Goal: Task Accomplishment & Management: Use online tool/utility

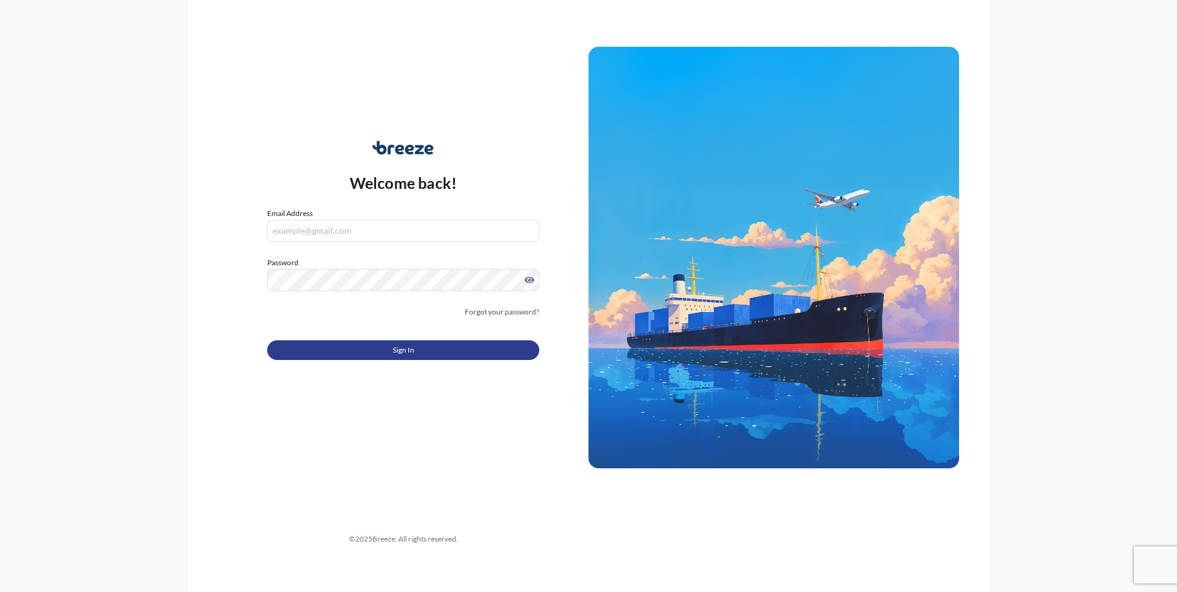
type input "[EMAIL_ADDRESS][DOMAIN_NAME]"
click at [357, 347] on button "Sign In" at bounding box center [403, 351] width 272 height 20
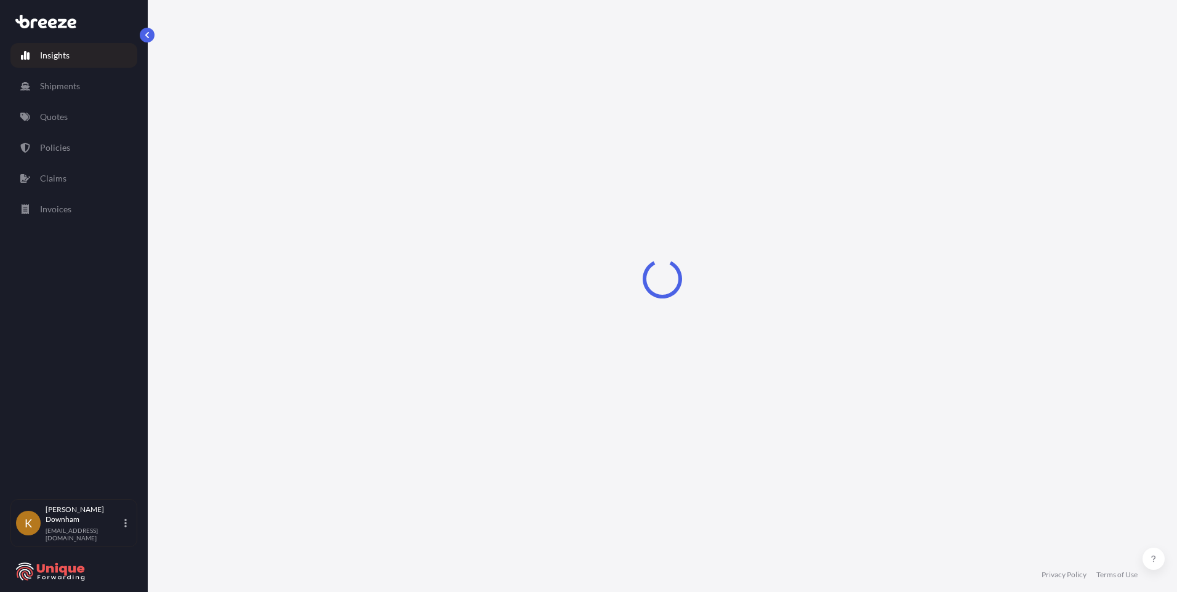
select select "2025"
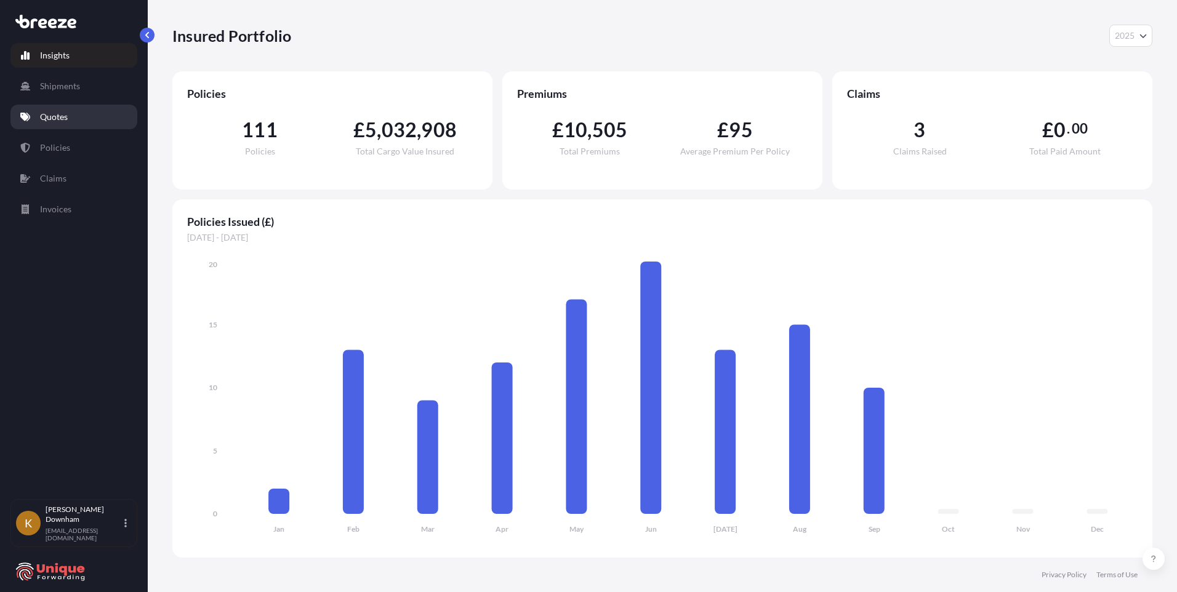
click at [78, 122] on link "Quotes" at bounding box center [73, 117] width 127 height 25
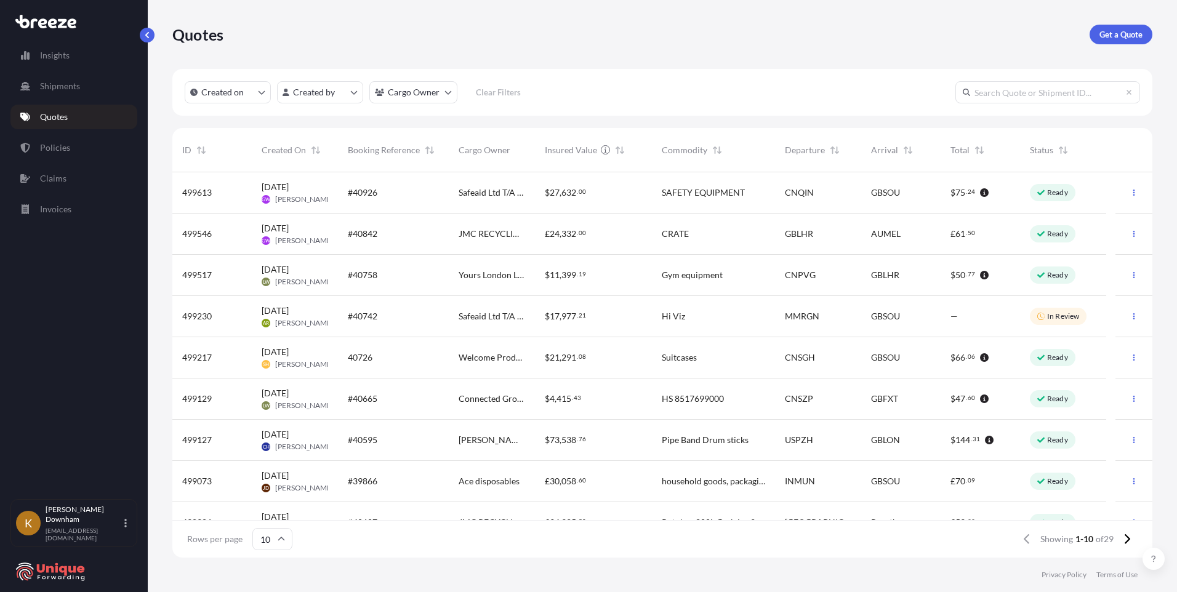
click at [406, 151] on span "Booking Reference" at bounding box center [384, 150] width 72 height 12
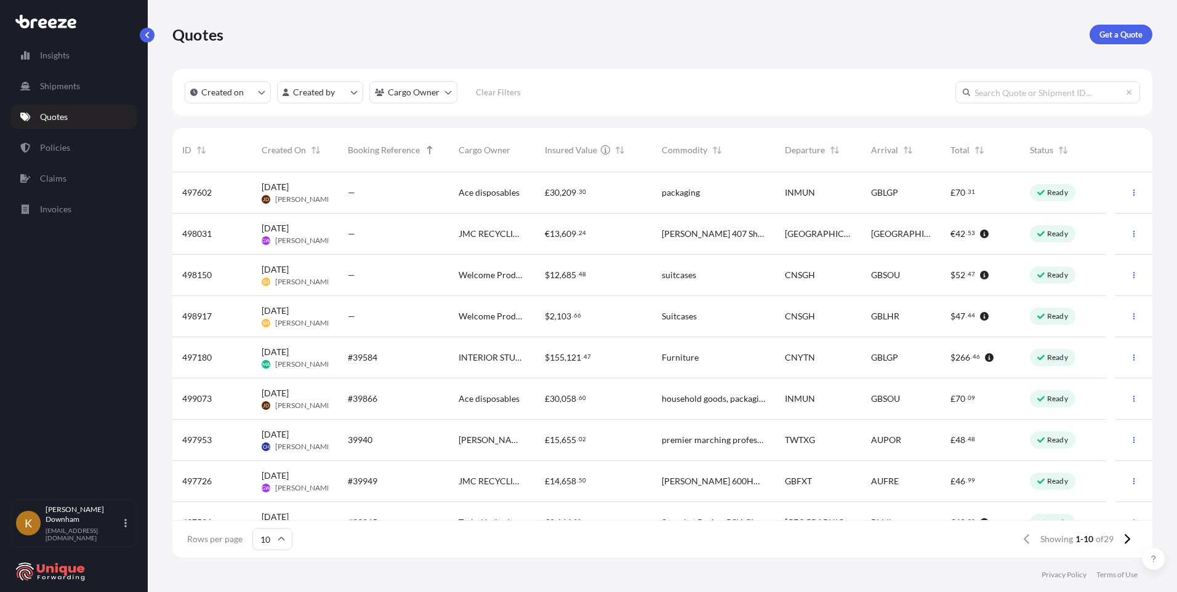
click at [463, 358] on span "INTERIOR STUDIO LTD" at bounding box center [492, 358] width 67 height 12
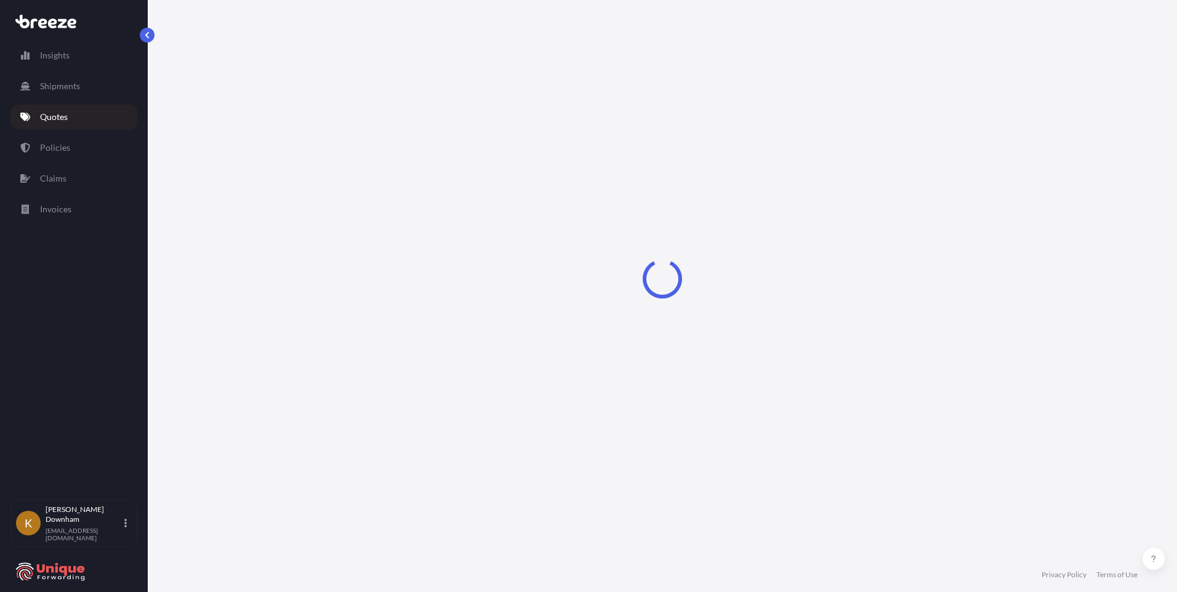
select select "Road"
select select "Sea"
select select "Road"
select select "2"
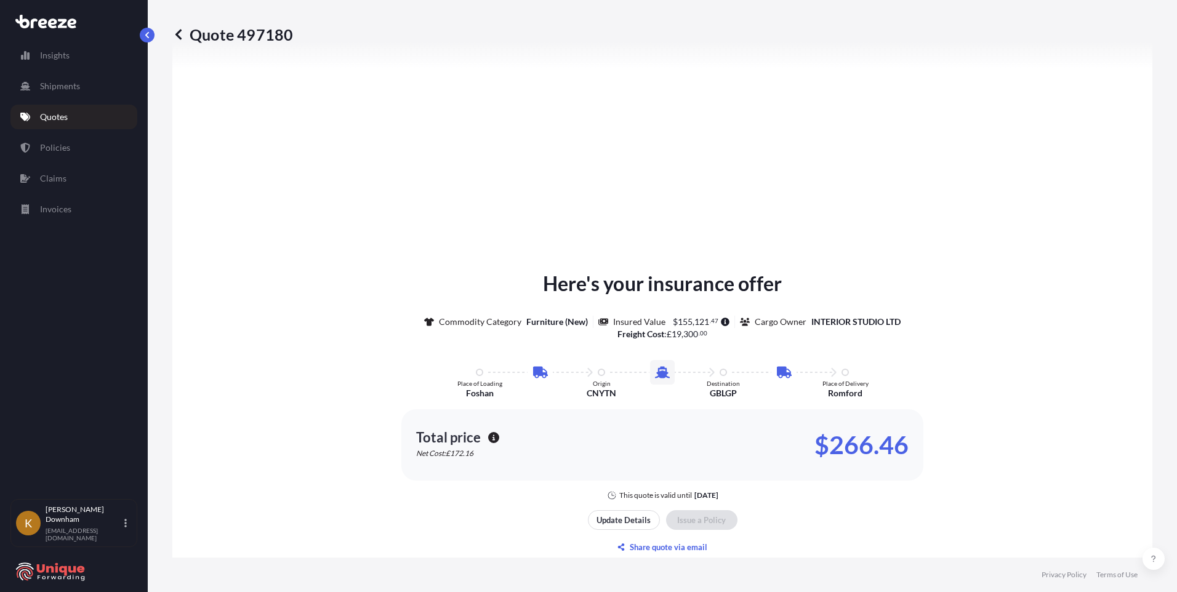
scroll to position [1644, 0]
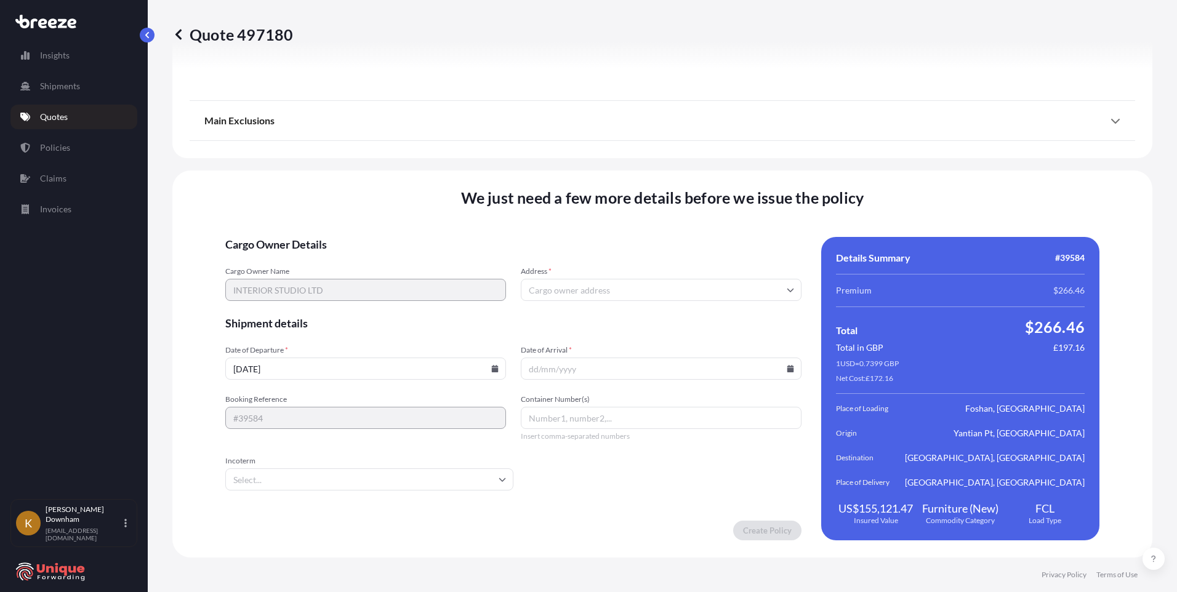
click at [619, 291] on input "Address *" at bounding box center [661, 290] width 281 height 22
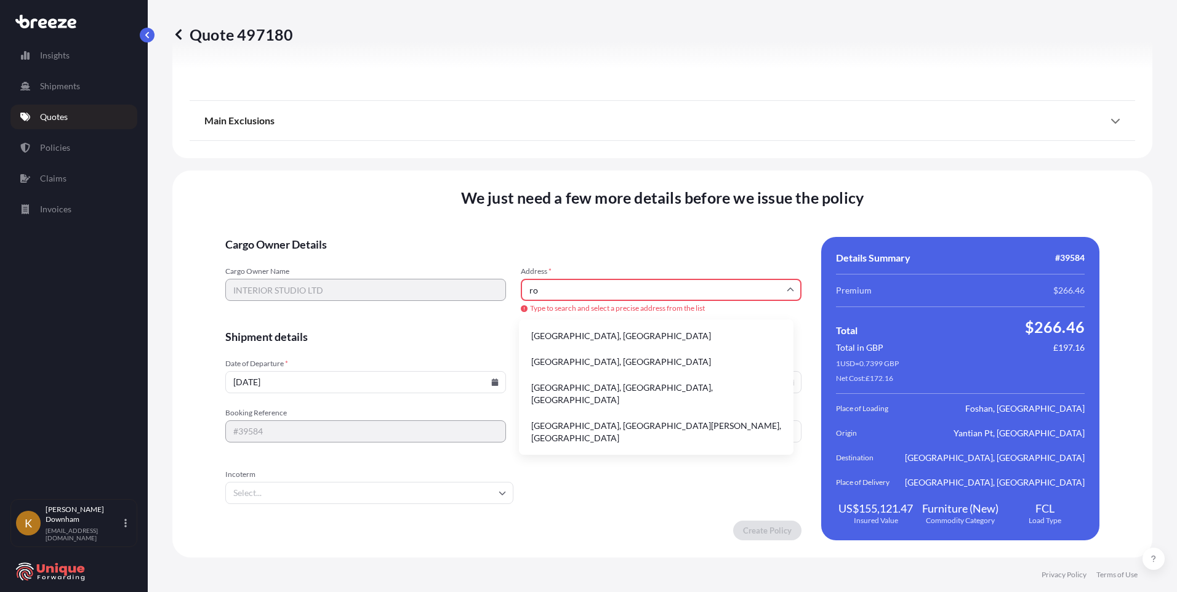
type input "r"
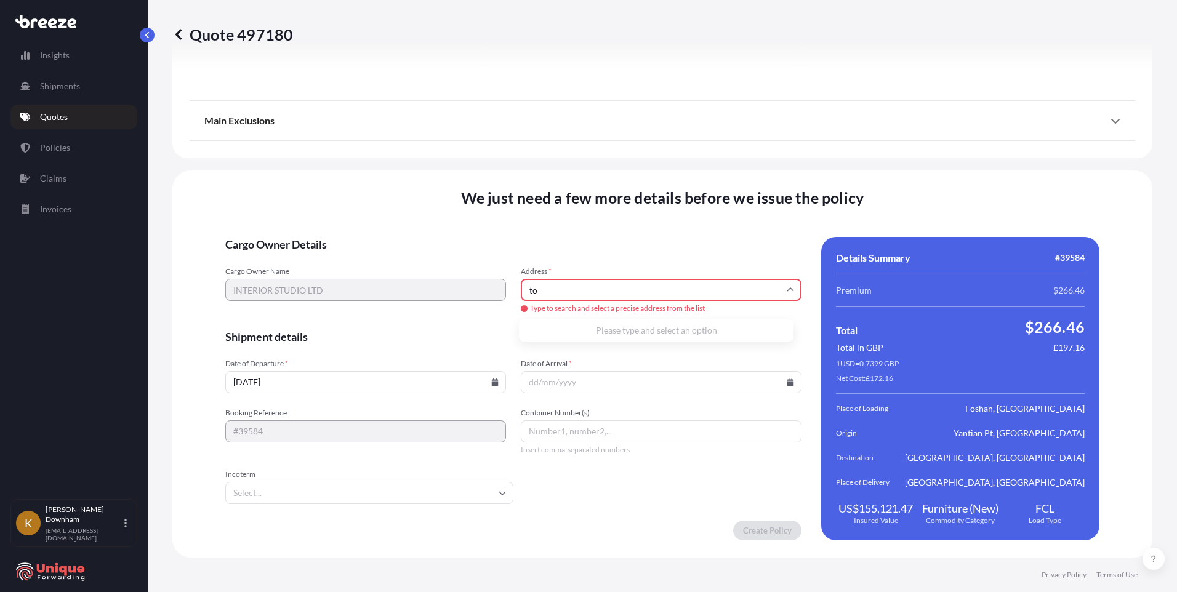
type input "t"
drag, startPoint x: 618, startPoint y: 285, endPoint x: 523, endPoint y: 291, distance: 95.6
click at [523, 291] on input "[PERSON_NAME], romf" at bounding box center [661, 290] width 281 height 22
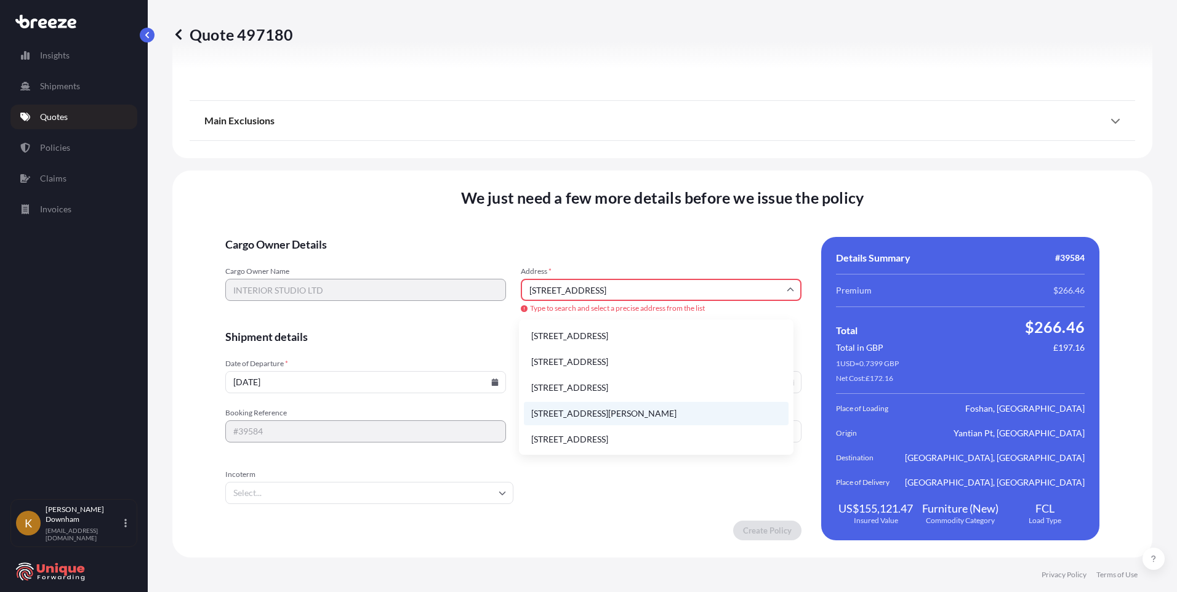
click at [607, 413] on li "[STREET_ADDRESS][PERSON_NAME]" at bounding box center [656, 413] width 265 height 23
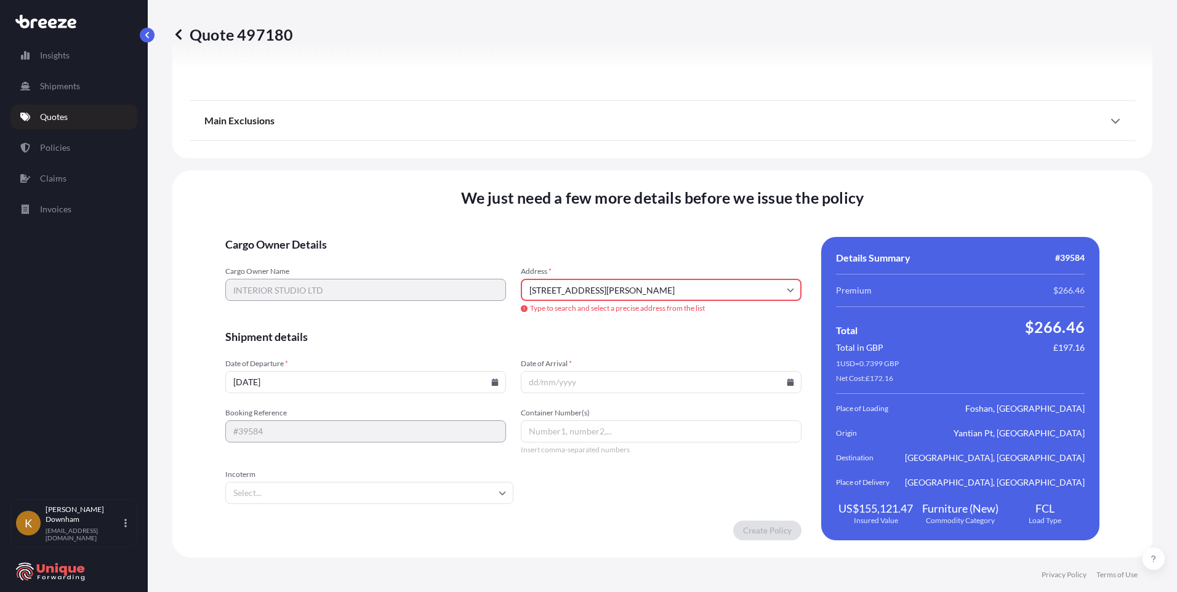
type input "[STREET_ADDRESS][PERSON_NAME]"
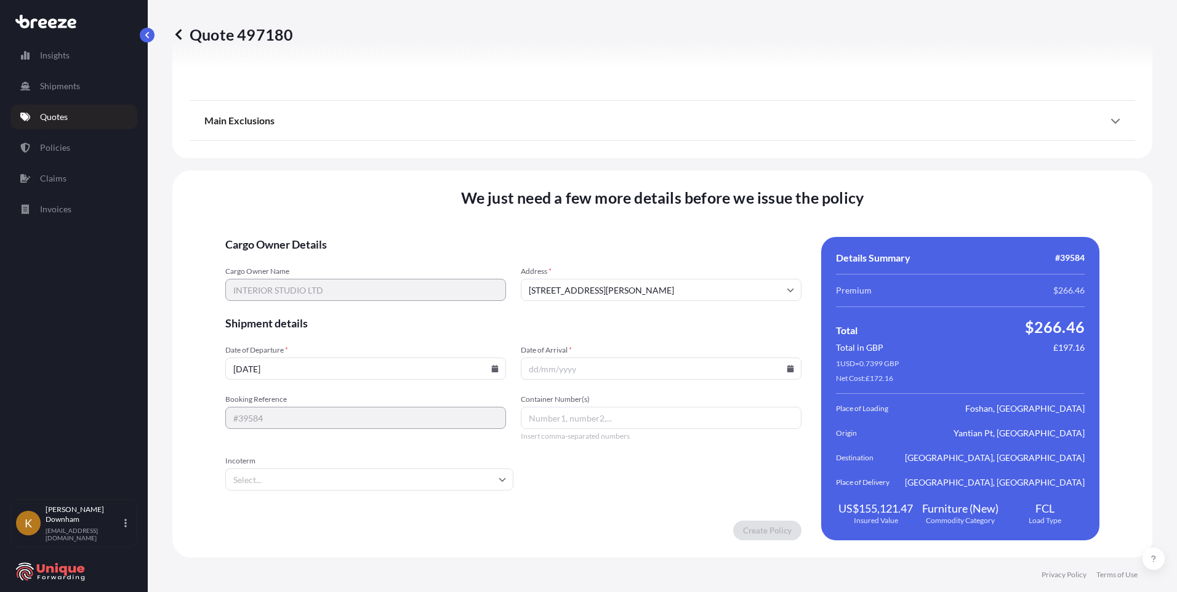
click at [491, 371] on icon at bounding box center [494, 368] width 7 height 7
click at [414, 212] on button "6" at bounding box center [404, 211] width 20 height 20
type input "[DATE]"
click at [788, 371] on icon at bounding box center [791, 368] width 7 height 7
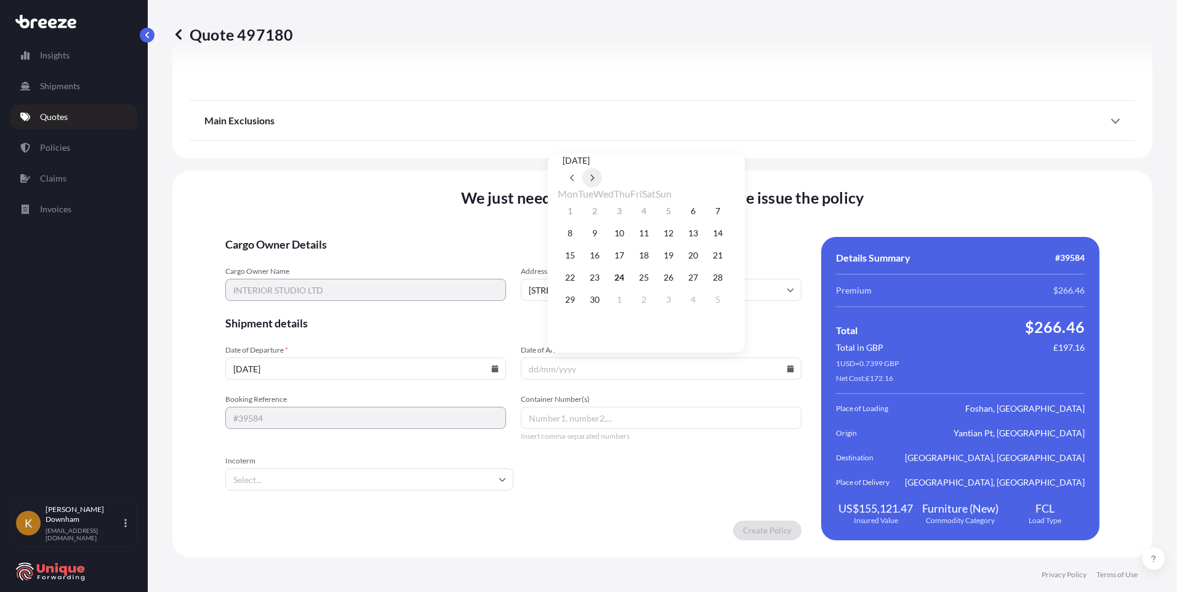
click at [602, 168] on button at bounding box center [593, 178] width 20 height 20
click at [572, 284] on button "20" at bounding box center [570, 278] width 20 height 20
type input "[DATE]"
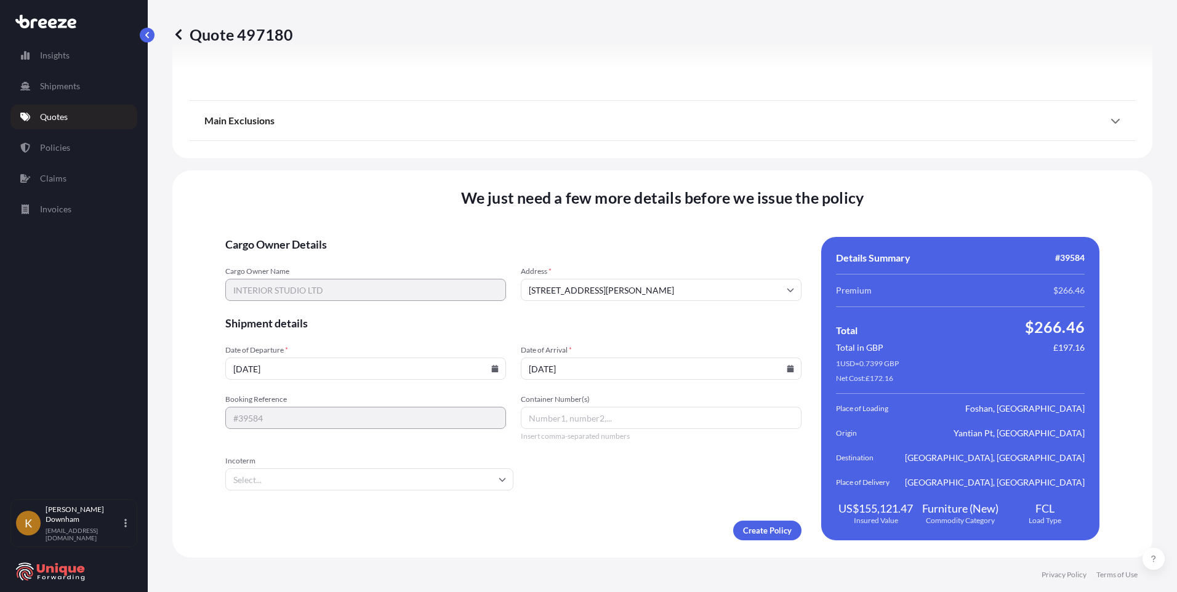
click at [594, 418] on input "Container Number(s)" at bounding box center [661, 418] width 281 height 22
paste input "BEAU6346615"
click at [600, 422] on input "BEAU6346615," at bounding box center [661, 418] width 281 height 22
paste input "CAAU8569013"
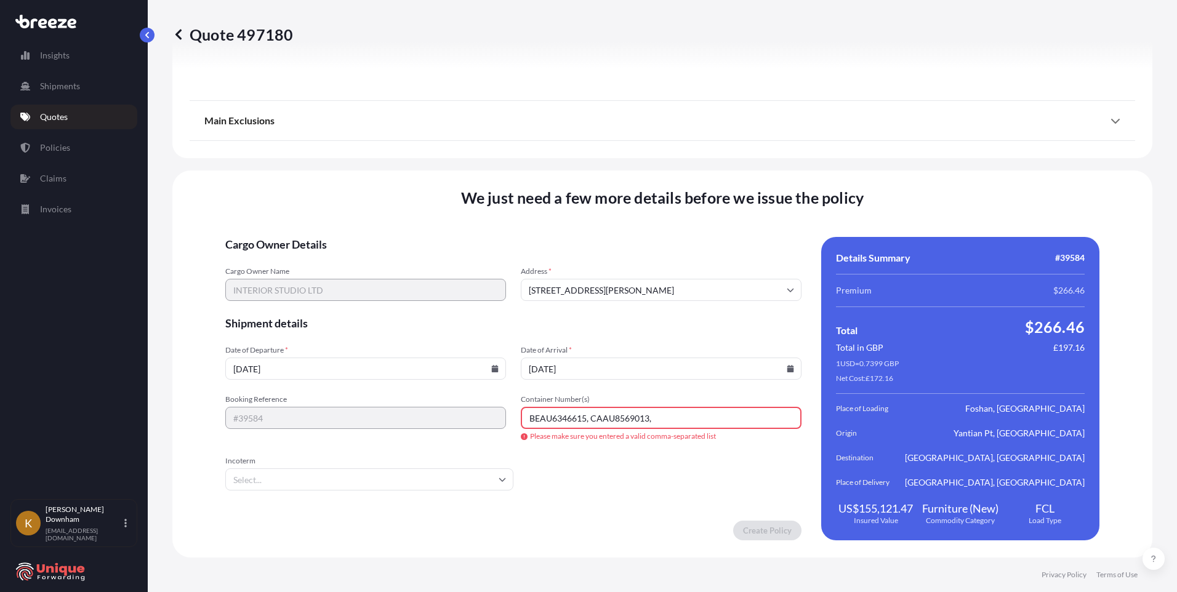
click at [661, 416] on input "BEAU6346615, CAAU8569013," at bounding box center [661, 418] width 281 height 22
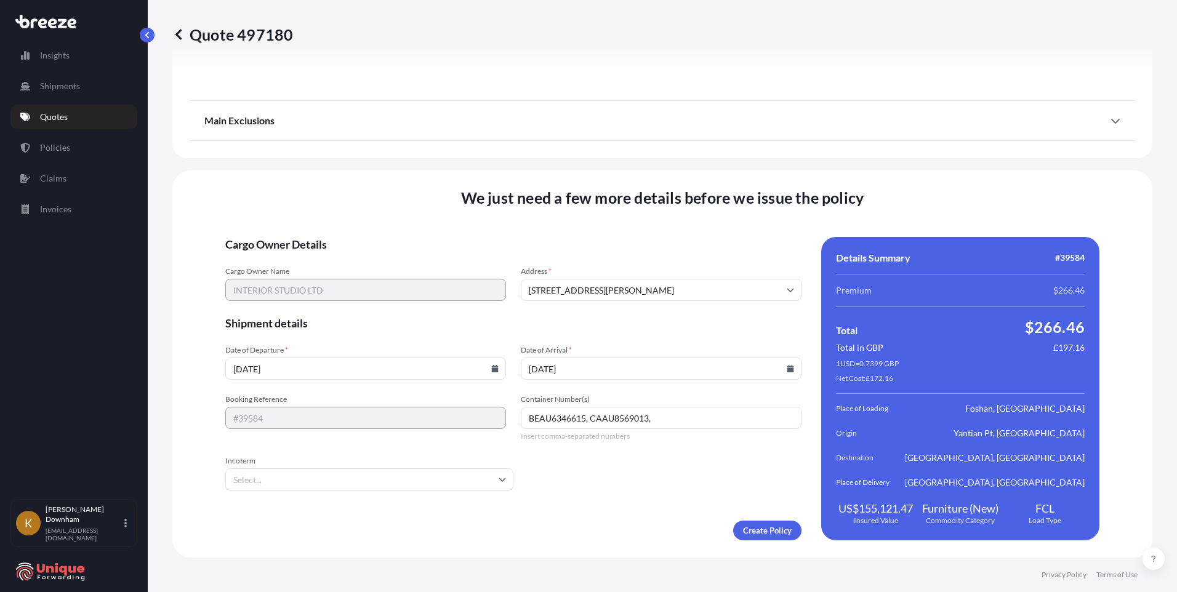
paste input "HASU4527151"
click at [730, 420] on input "BEAU6346615, CAAU8569013, HASU4527151," at bounding box center [661, 418] width 281 height 22
paste input "PONU8089509"
click at [589, 418] on input "BEAU6346615, CAAU8569013, HASU4527151, PONU8089509" at bounding box center [661, 418] width 281 height 22
type input "BEAU6346615, CAAU8569013, HASU4527151, PONU8089509"
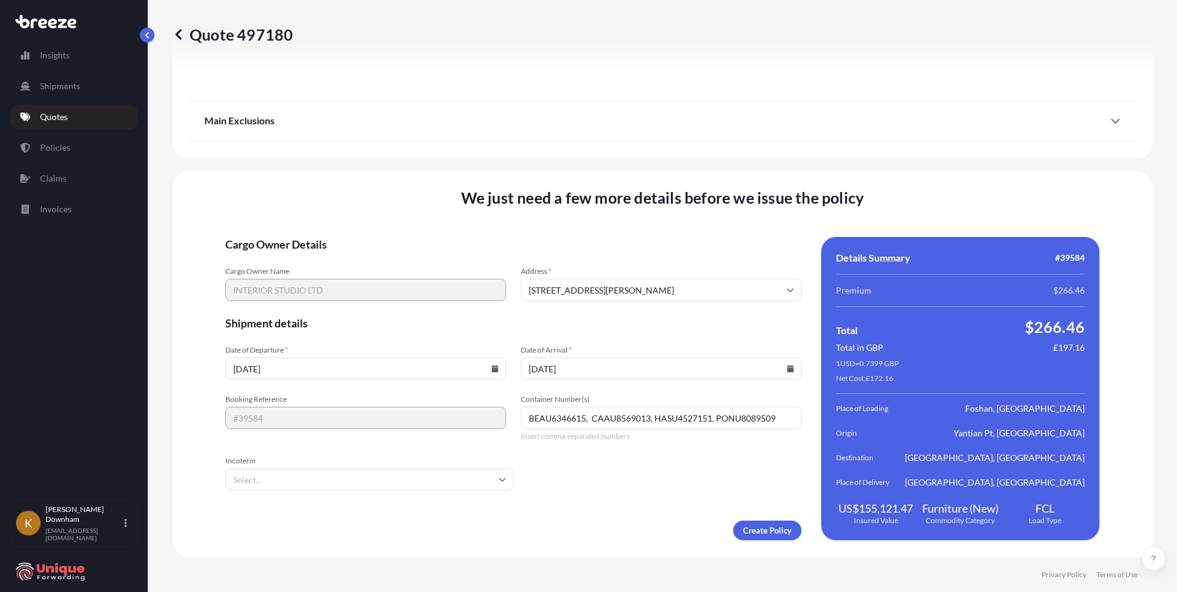
click at [496, 482] on input "Incoterm" at bounding box center [369, 480] width 288 height 22
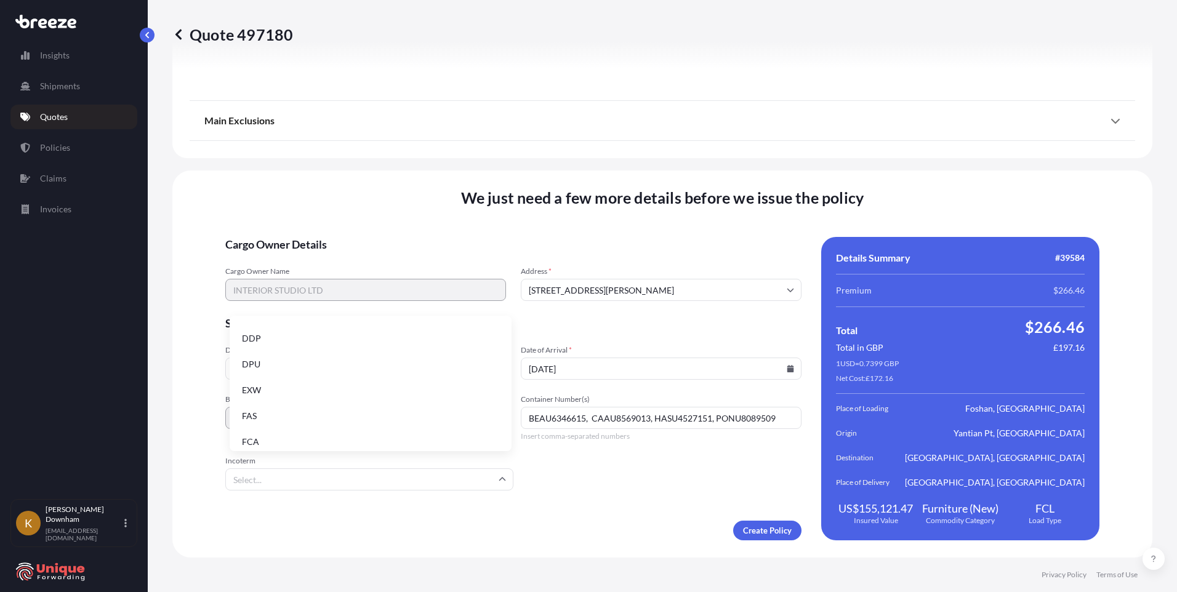
scroll to position [156, 0]
click at [322, 430] on li "FOB" at bounding box center [371, 434] width 272 height 23
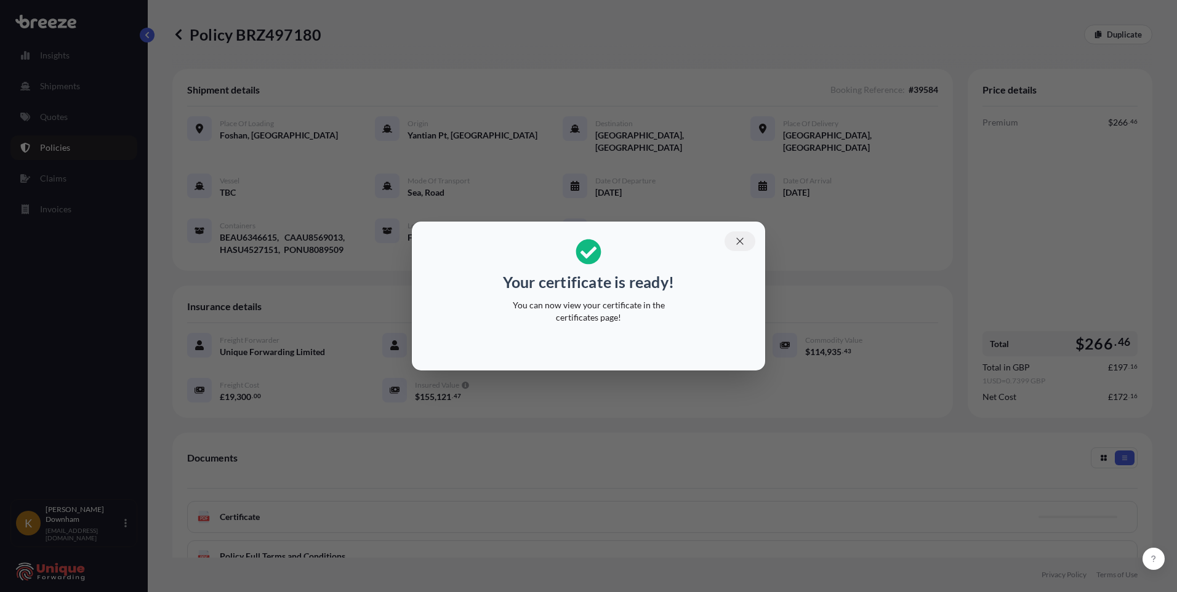
click at [740, 242] on icon "button" at bounding box center [740, 241] width 11 height 11
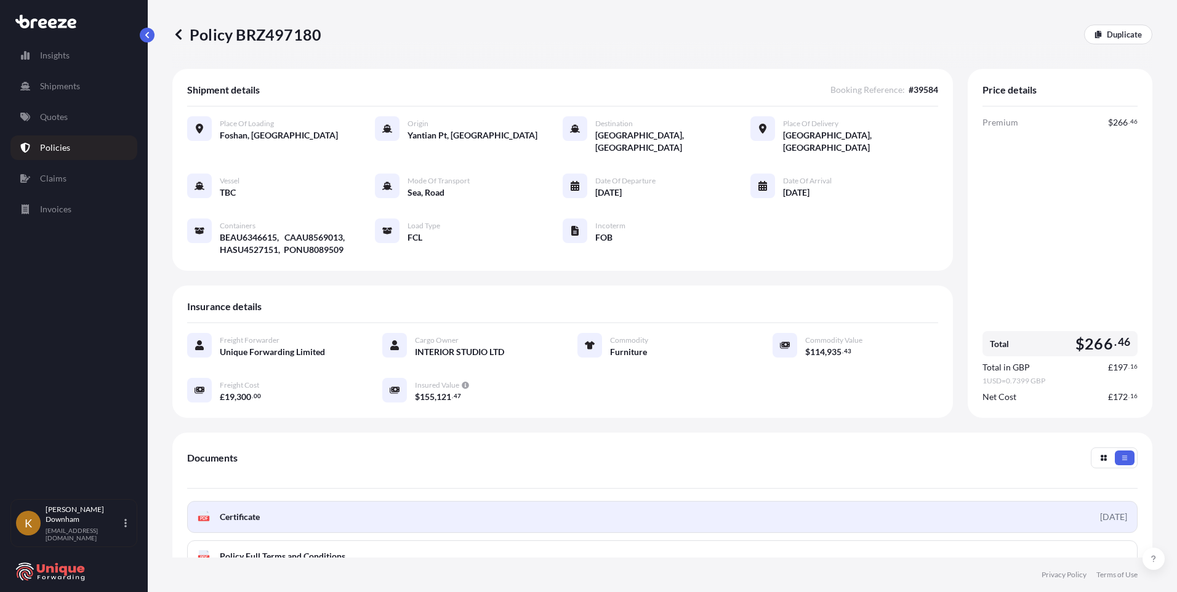
click at [457, 510] on link "PDF Certificate [DATE]" at bounding box center [662, 517] width 951 height 32
